Goal: Communication & Community: Answer question/provide support

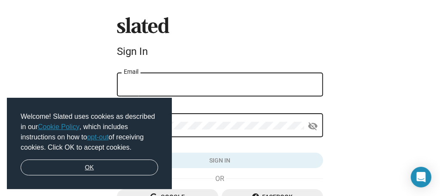
click at [110, 172] on link "OK" at bounding box center [89, 168] width 137 height 16
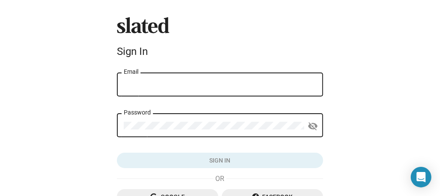
click at [158, 89] on div "Email" at bounding box center [220, 83] width 192 height 25
click at [157, 83] on input "Email" at bounding box center [220, 85] width 192 height 8
type input "[EMAIL_ADDRESS][DOMAIN_NAME]"
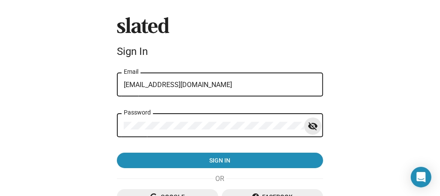
click at [308, 125] on mat-icon "visibility_off" at bounding box center [313, 126] width 10 height 13
click at [107, 131] on div "Slated Sign In [EMAIL_ADDRESS][DOMAIN_NAME] Email Password visibility Sign in G…" at bounding box center [220, 142] width 440 height 285
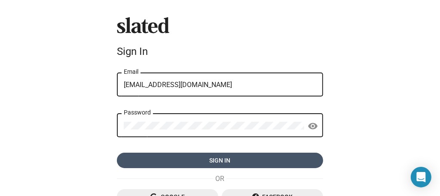
click at [189, 161] on span "Sign in" at bounding box center [220, 160] width 192 height 15
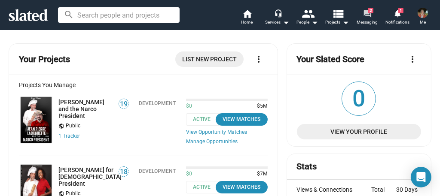
click at [366, 12] on mat-icon "forum" at bounding box center [367, 13] width 8 height 8
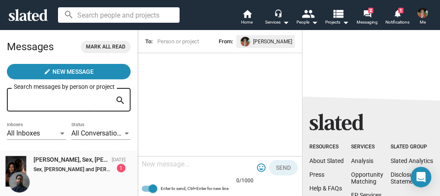
click at [65, 163] on div "[PERSON_NAME], Sex, [PERSON_NAME] and [PERSON_NAME]" at bounding box center [71, 160] width 75 height 8
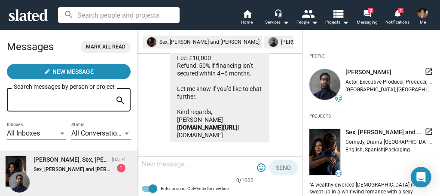
scroll to position [377, 0]
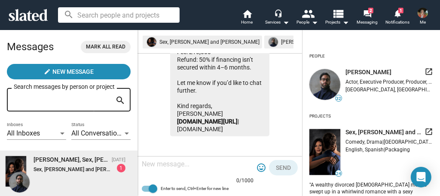
click at [178, 165] on textarea at bounding box center [198, 164] width 112 height 9
type textarea "n"
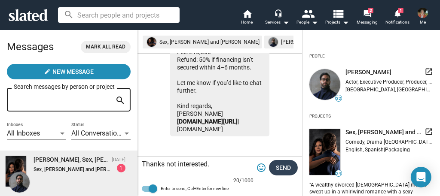
type textarea "Thanks not interested."
click at [287, 169] on span "Send" at bounding box center [283, 167] width 15 height 15
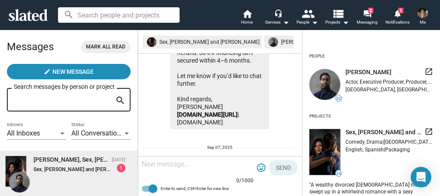
scroll to position [446, 0]
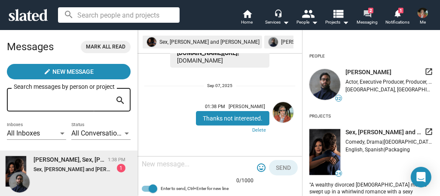
click at [369, 16] on mat-icon "forum" at bounding box center [367, 13] width 8 height 8
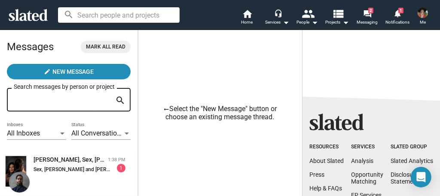
drag, startPoint x: 130, startPoint y: 67, endPoint x: 133, endPoint y: 74, distance: 7.7
click at [133, 74] on sl-generic-infinite-scroll "Messages [PERSON_NAME] all read create New Message Search messages by person or…" at bounding box center [68, 113] width 137 height 167
drag, startPoint x: 133, startPoint y: 74, endPoint x: 130, endPoint y: 86, distance: 12.3
click at [130, 86] on form "Messages [PERSON_NAME] all read create New Message Search messages by person or…" at bounding box center [68, 89] width 137 height 118
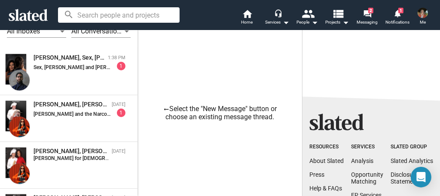
scroll to position [106, 0]
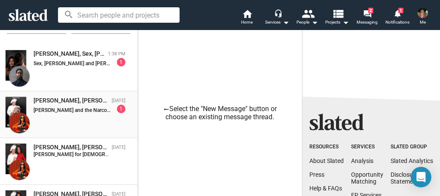
click at [70, 105] on div "[PERSON_NAME] and the Narco President: Hi there! I truly admire your project an…" at bounding box center [80, 109] width 92 height 9
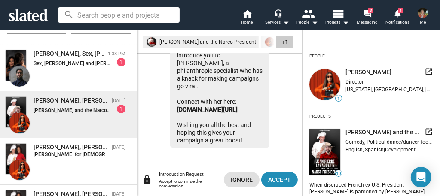
scroll to position [116, 0]
click at [204, 109] on link "[DOMAIN_NAME][URL]" at bounding box center [207, 109] width 61 height 7
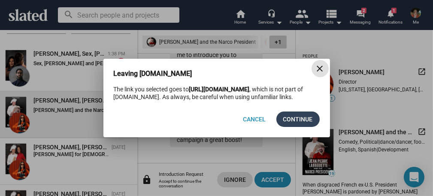
click at [287, 119] on span "Continue" at bounding box center [298, 119] width 30 height 15
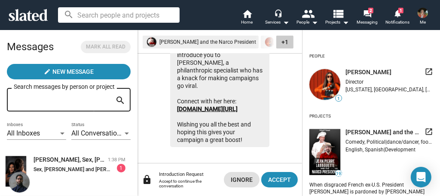
scroll to position [106, 0]
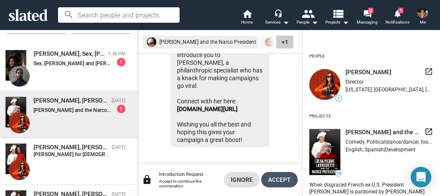
click at [274, 179] on span "Accept" at bounding box center [279, 179] width 23 height 15
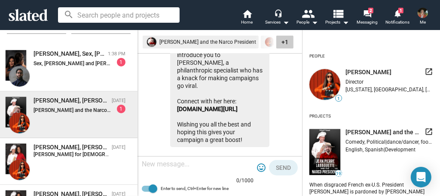
click at [198, 165] on textarea at bounding box center [198, 164] width 112 height 9
drag, startPoint x: 143, startPoint y: 164, endPoint x: 137, endPoint y: 164, distance: 5.6
click at [137, 164] on div "thanks 6/1000 tag_faces Send Enter to send, Ctrl+Enter for new line" at bounding box center [219, 177] width 165 height 40
type textarea "Thanks"
click at [286, 169] on span "Send" at bounding box center [283, 167] width 15 height 15
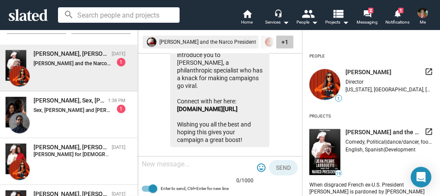
scroll to position [203, 0]
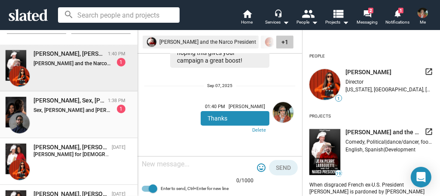
click at [72, 109] on strong "Sex, [PERSON_NAME] and [PERSON_NAME]:" at bounding box center [85, 110] width 103 height 6
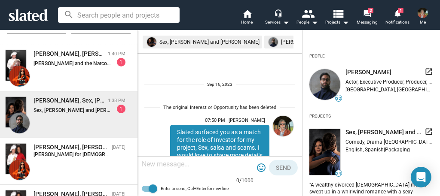
scroll to position [446, 0]
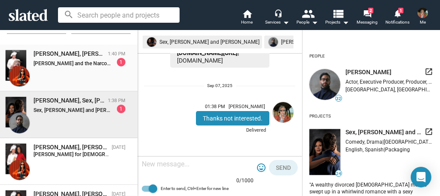
click at [77, 61] on strong "[PERSON_NAME] and the Narco President:" at bounding box center [83, 64] width 98 height 6
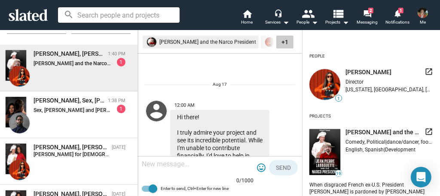
scroll to position [203, 0]
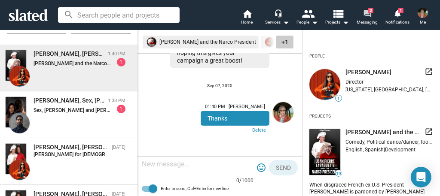
click at [369, 13] on mat-icon "forum" at bounding box center [367, 13] width 8 height 8
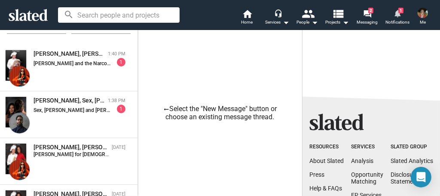
click at [396, 15] on mat-icon "notifications" at bounding box center [397, 13] width 8 height 8
